Goal: Task Accomplishment & Management: Manage account settings

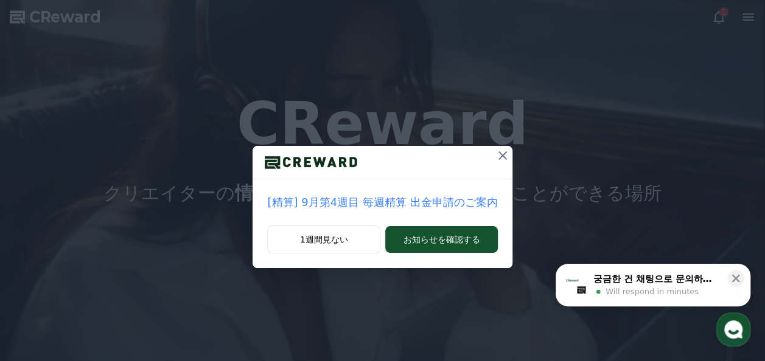
click at [495, 155] on icon at bounding box center [502, 155] width 15 height 15
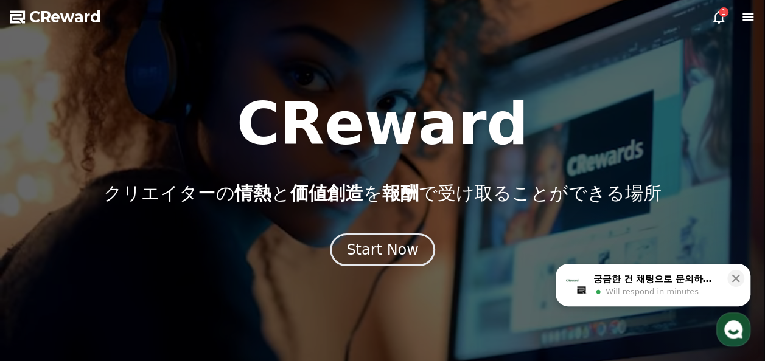
click at [719, 17] on icon at bounding box center [718, 17] width 15 height 15
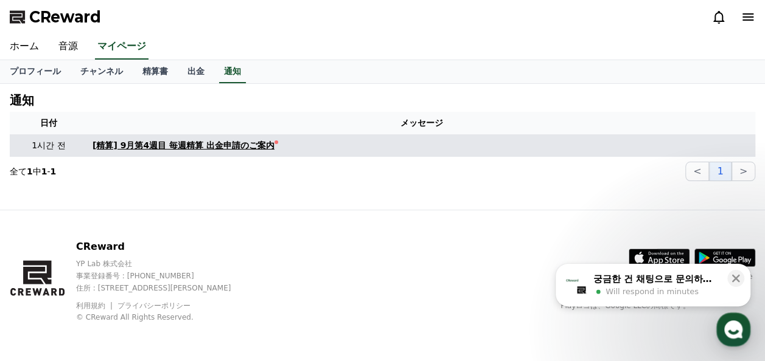
click at [236, 151] on div "[精算] 9月第4週目 毎週精算 出金申請のご案内" at bounding box center [183, 145] width 182 height 13
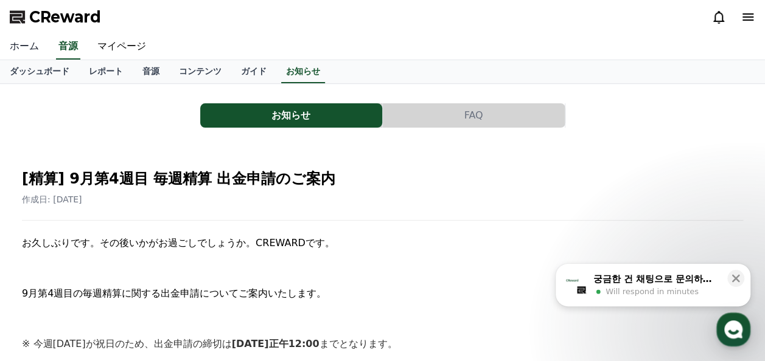
click at [26, 42] on link "ホーム" at bounding box center [24, 47] width 49 height 26
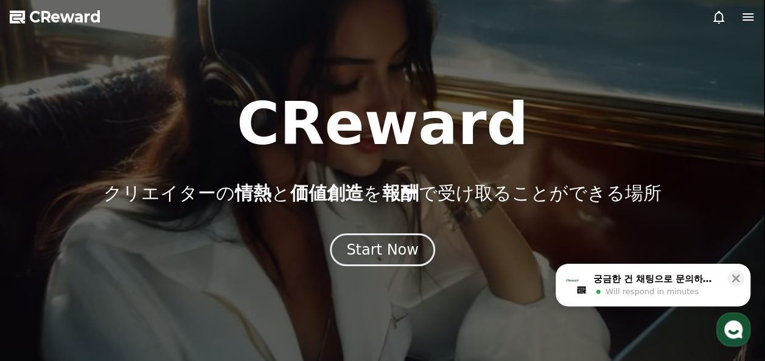
click at [756, 19] on div at bounding box center [382, 180] width 765 height 361
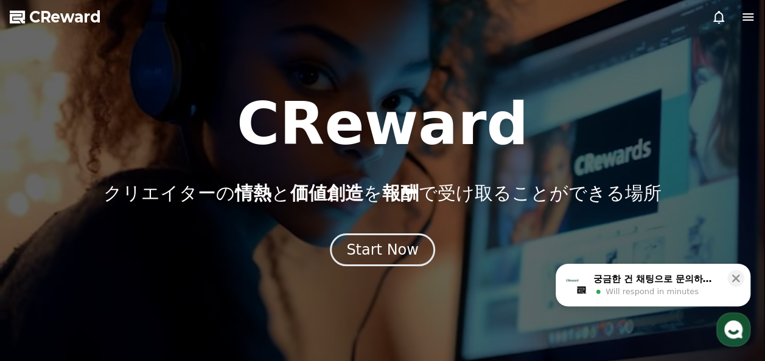
click at [749, 18] on icon at bounding box center [747, 17] width 15 height 15
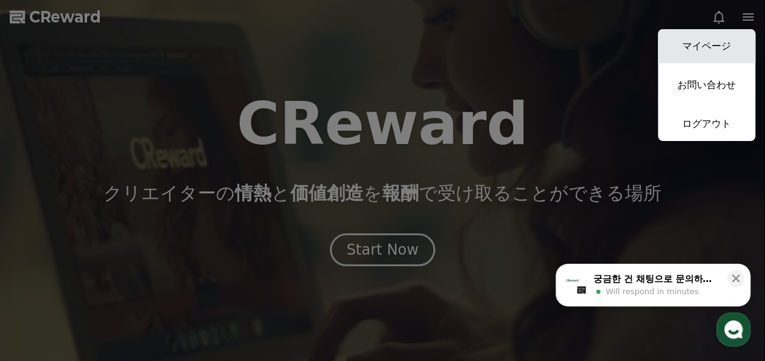
click at [724, 40] on link "マイページ" at bounding box center [706, 46] width 97 height 34
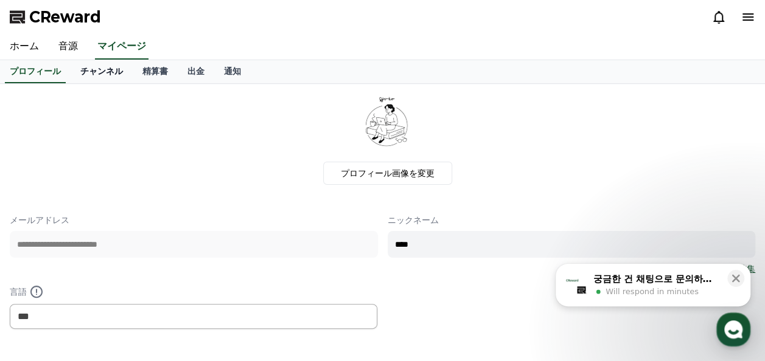
click at [83, 66] on link "チャンネル" at bounding box center [102, 71] width 62 height 23
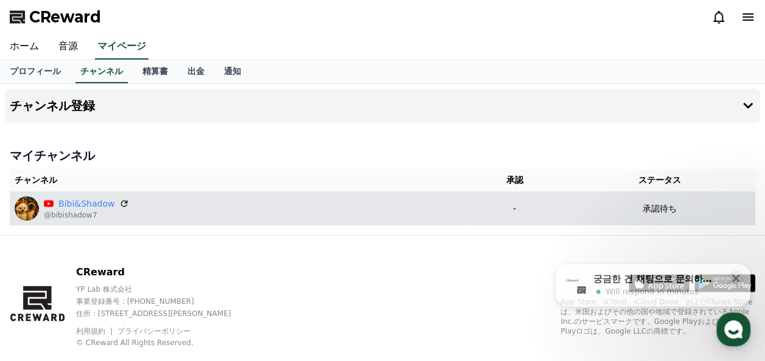
scroll to position [25, 0]
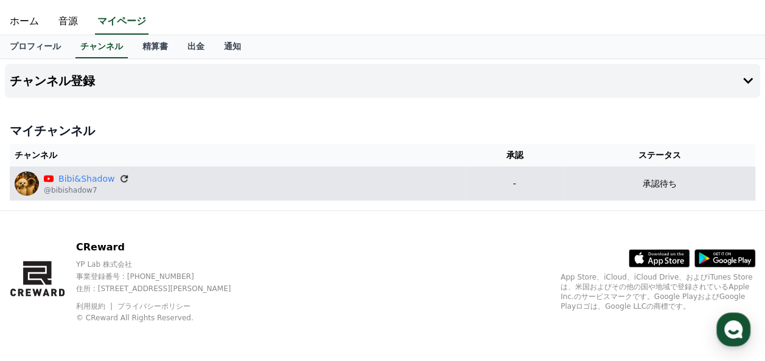
click at [119, 177] on icon at bounding box center [124, 178] width 11 height 11
click at [119, 179] on icon at bounding box center [124, 178] width 11 height 11
